Goal: Information Seeking & Learning: Learn about a topic

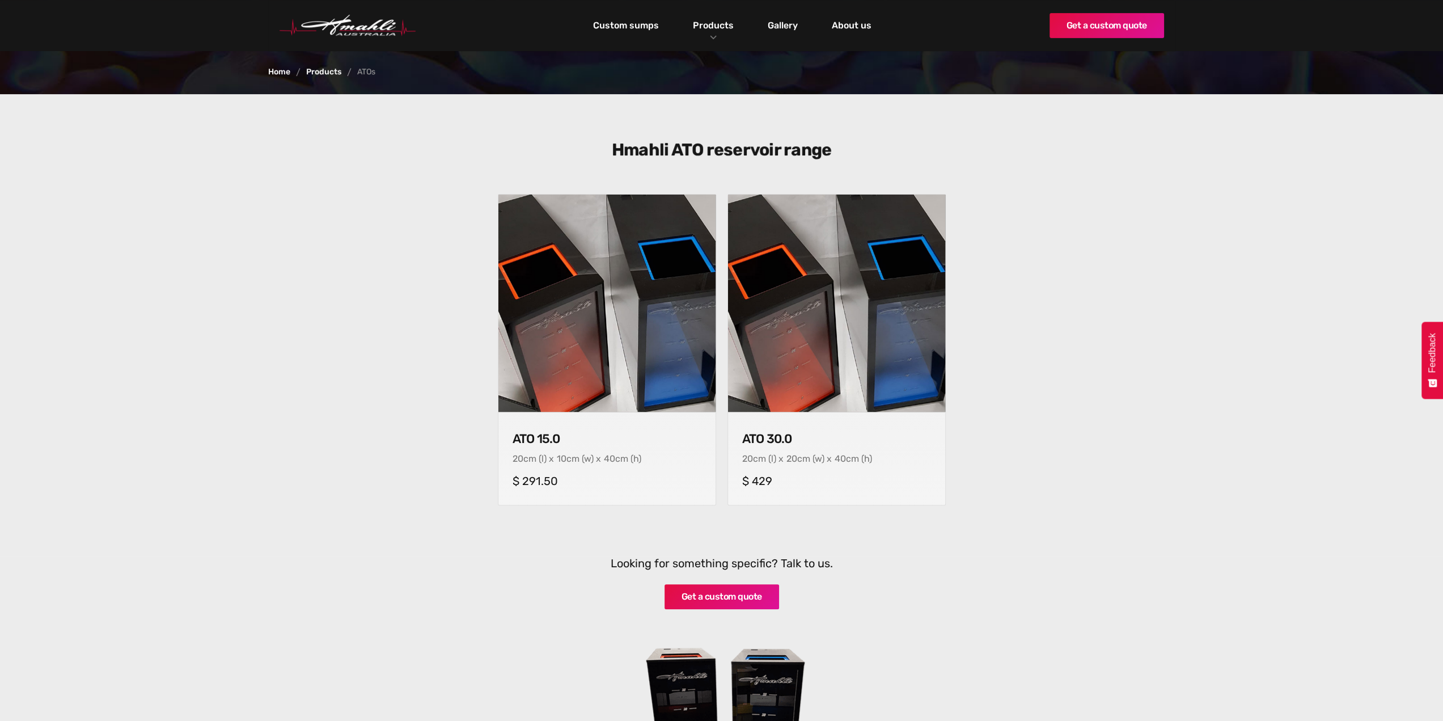
scroll to position [227, 0]
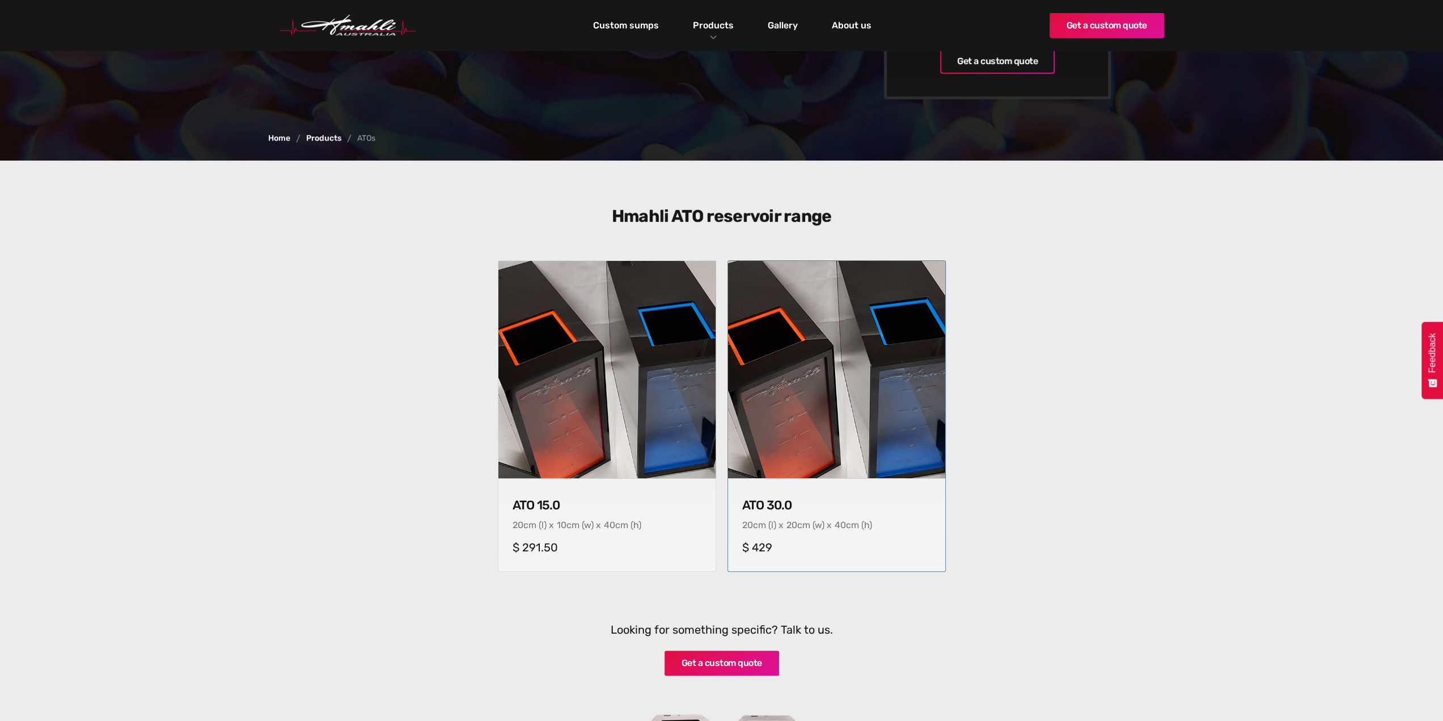
click at [796, 376] on img at bounding box center [837, 370] width 228 height 228
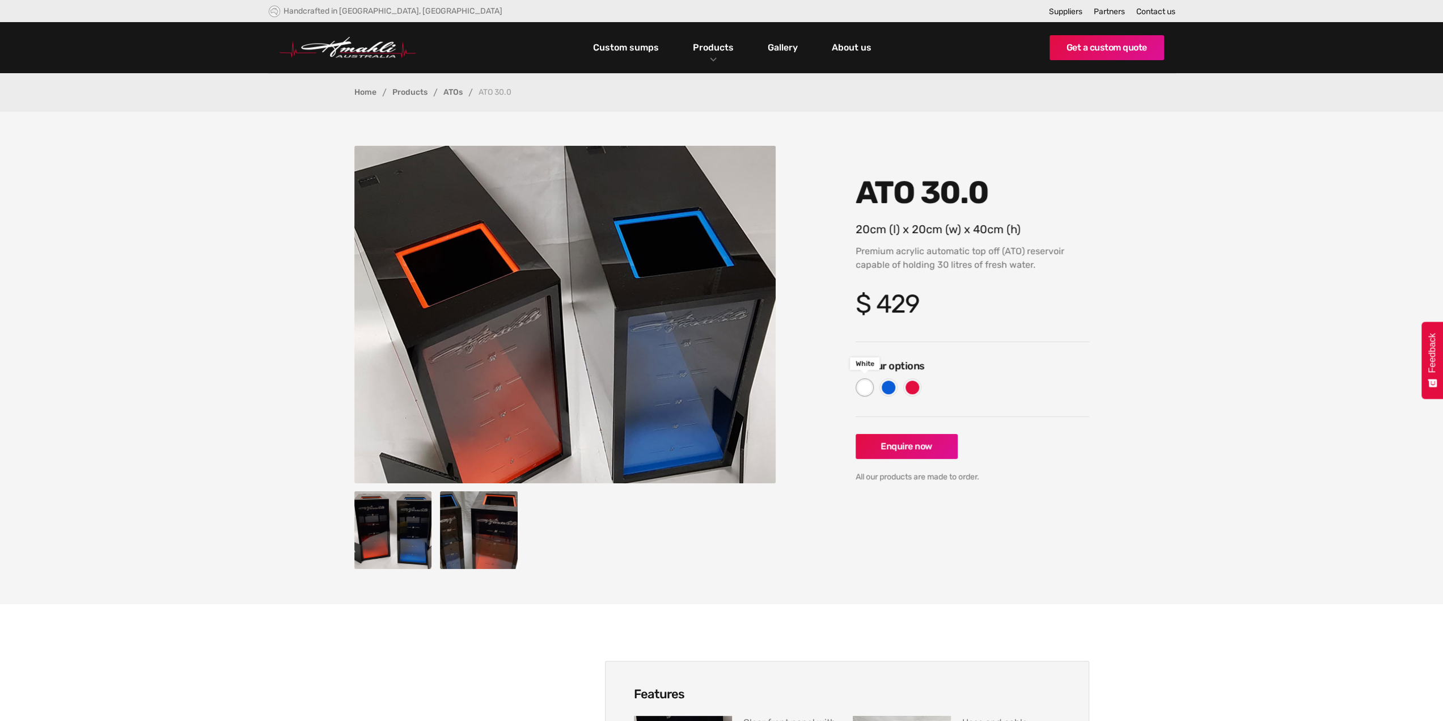
click at [856, 387] on div at bounding box center [865, 387] width 18 height 18
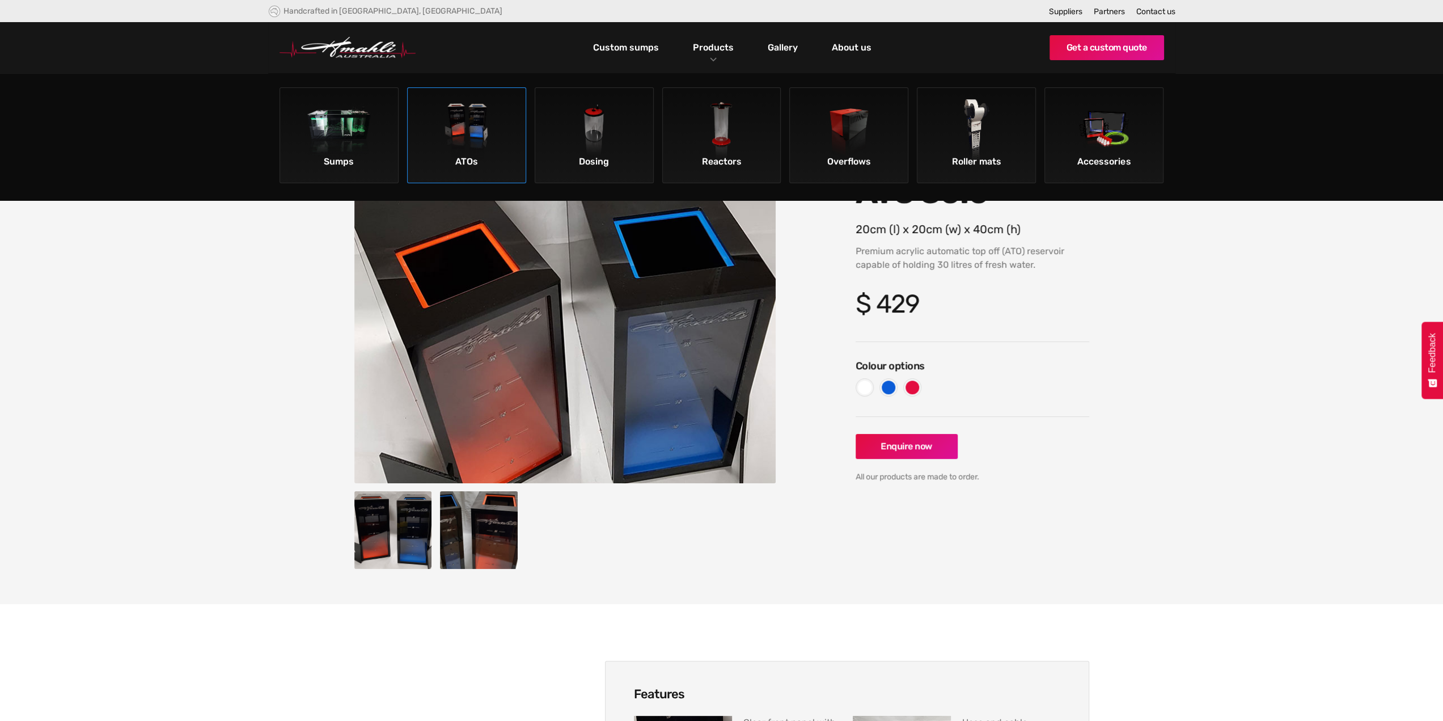
click at [443, 122] on img at bounding box center [466, 131] width 64 height 64
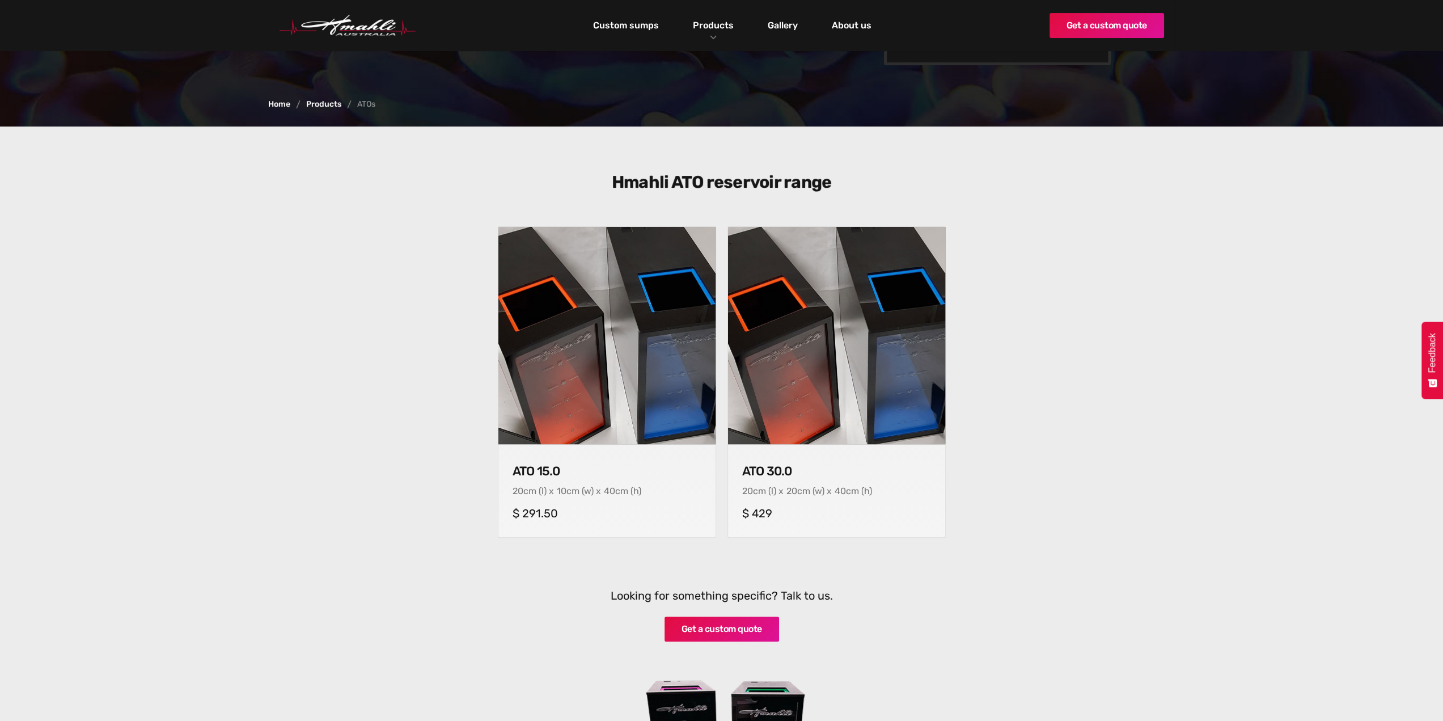
scroll to position [227, 0]
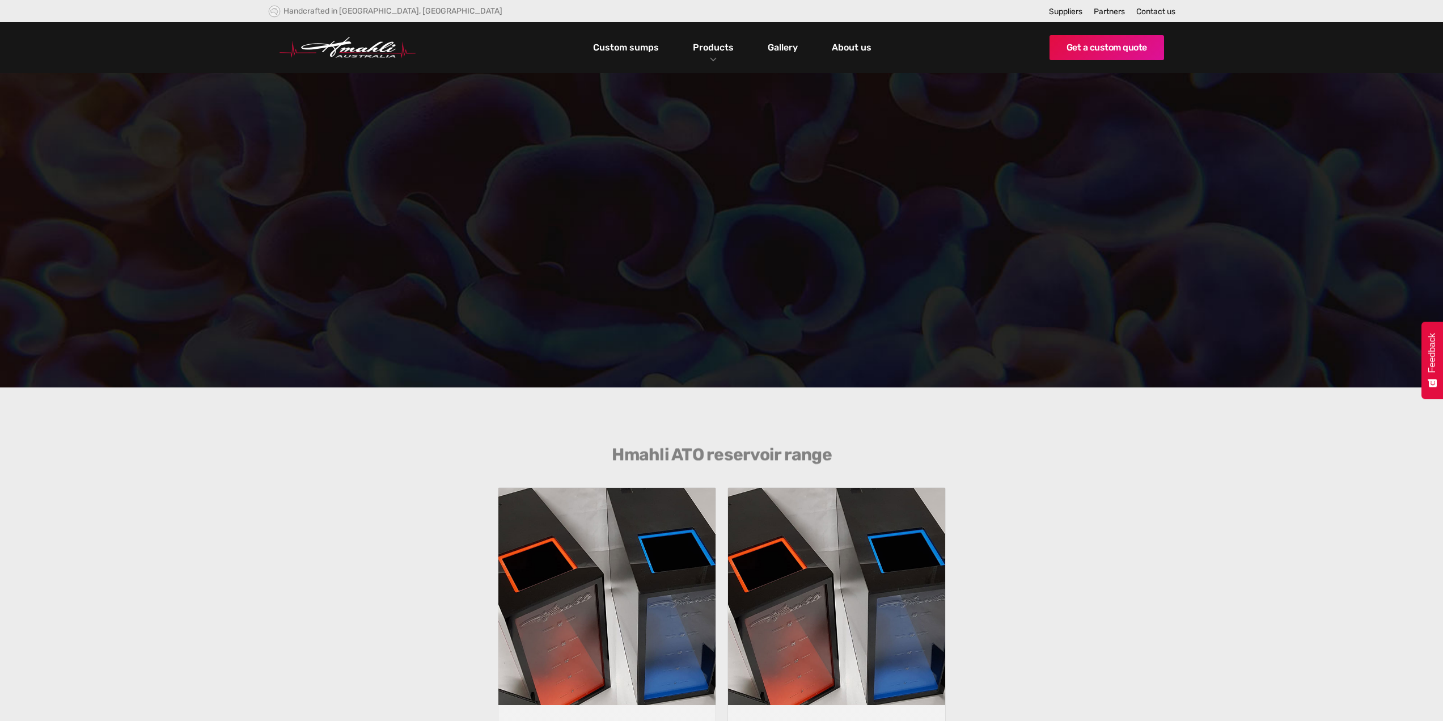
scroll to position [227, 0]
